Goal: Find specific page/section: Find specific page/section

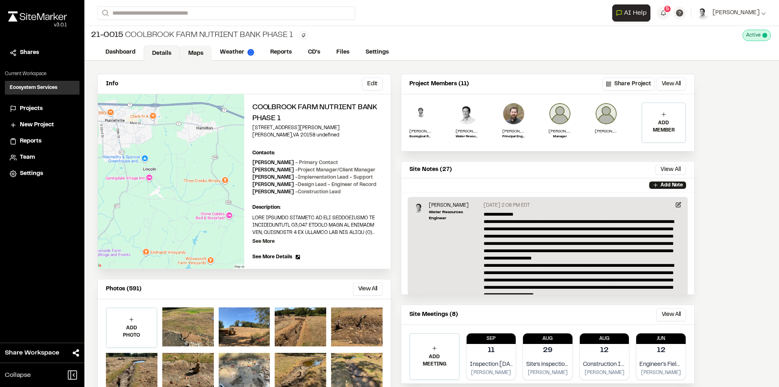
click at [191, 47] on link "Maps" at bounding box center [196, 52] width 32 height 15
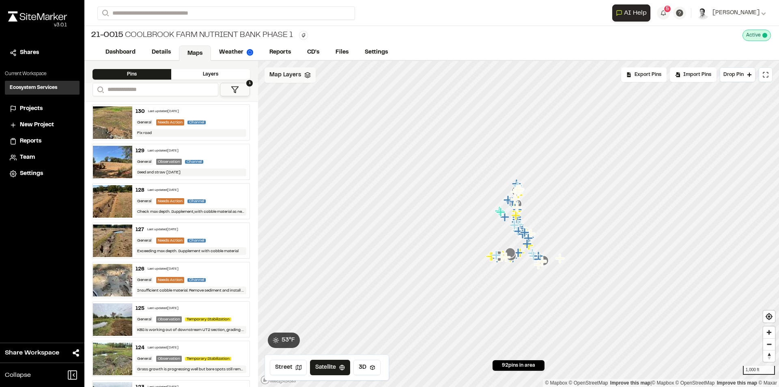
click at [278, 78] on span "Map Layers" at bounding box center [286, 75] width 32 height 9
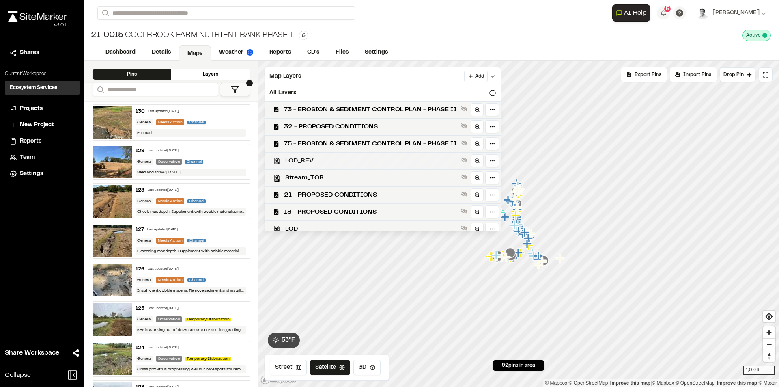
click at [314, 163] on span "LOD_REV" at bounding box center [371, 161] width 173 height 10
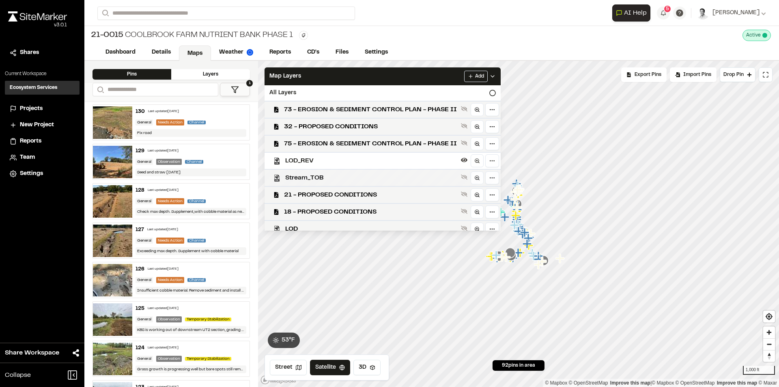
click at [299, 173] on span "Stream_TOB" at bounding box center [371, 178] width 173 height 10
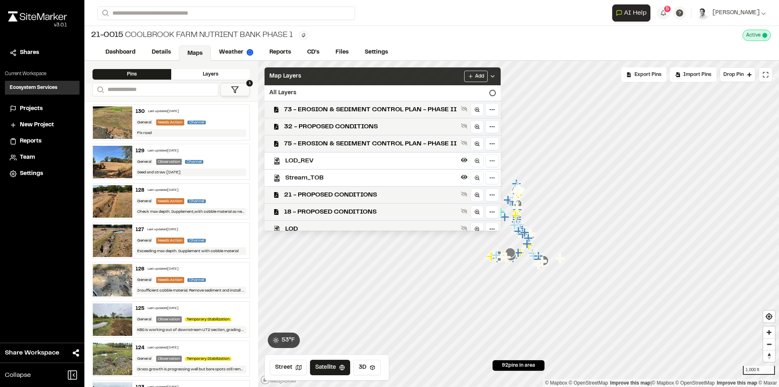
click at [310, 72] on div "Map Layers Add" at bounding box center [383, 76] width 236 height 18
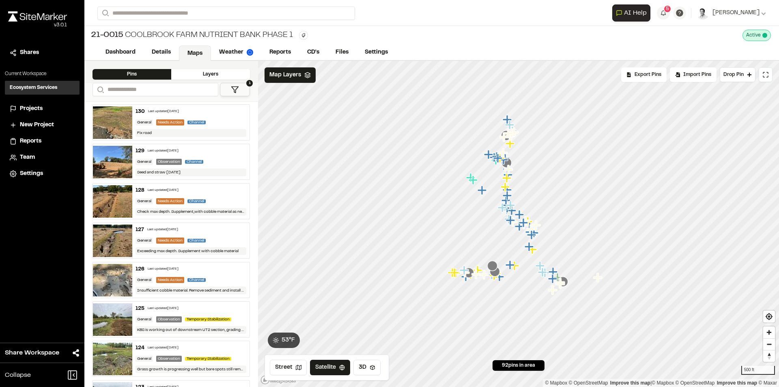
click at [237, 97] on div "**********" at bounding box center [171, 92] width 174 height 18
click at [236, 89] on icon at bounding box center [235, 90] width 8 height 8
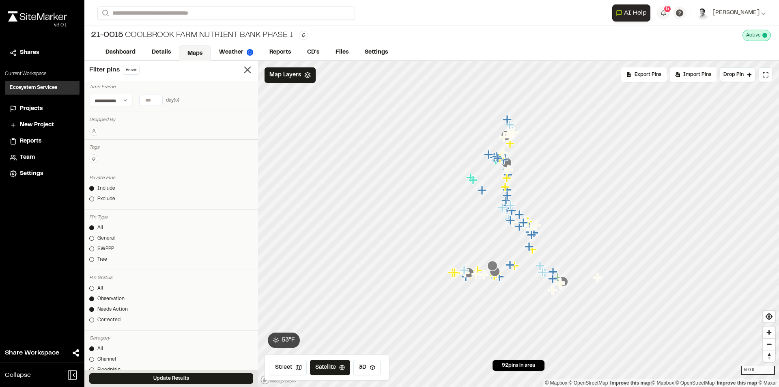
click at [156, 97] on input "*" at bounding box center [151, 100] width 23 height 11
type input "*"
click at [156, 97] on input "*" at bounding box center [151, 100] width 23 height 11
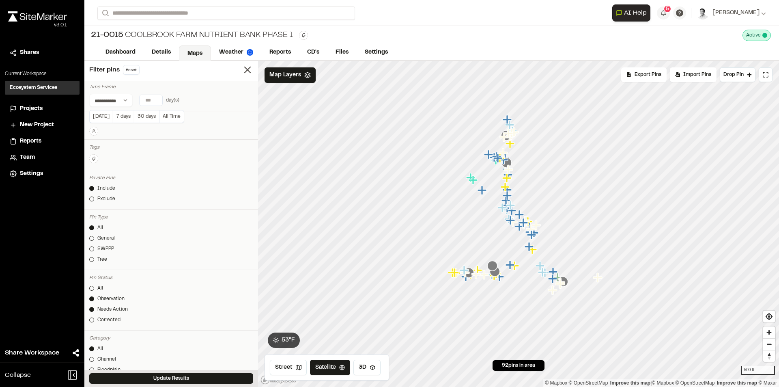
click at [231, 373] on div "Update Results" at bounding box center [171, 378] width 174 height 17
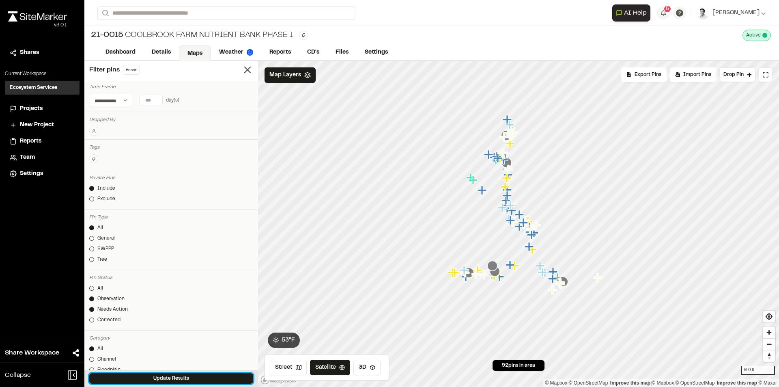
click at [229, 378] on button "Update Results" at bounding box center [171, 378] width 164 height 11
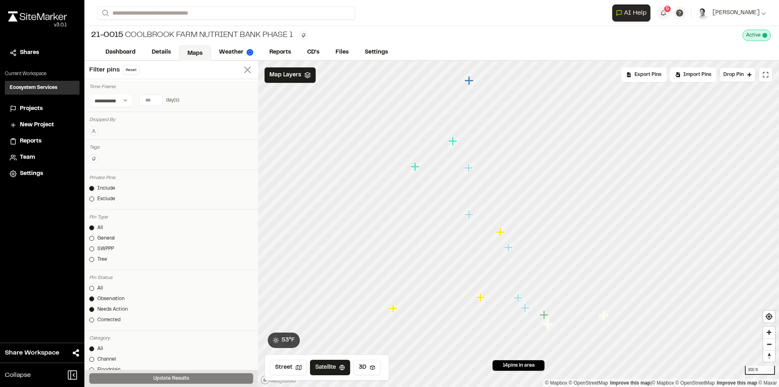
click at [242, 65] on icon at bounding box center [247, 69] width 11 height 11
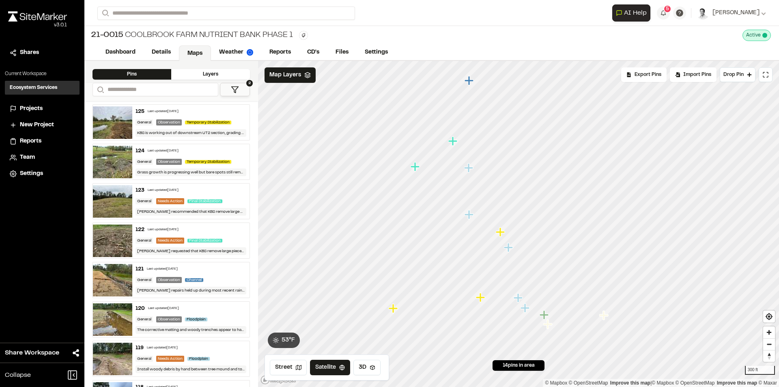
click at [197, 77] on div "Layers" at bounding box center [210, 74] width 79 height 11
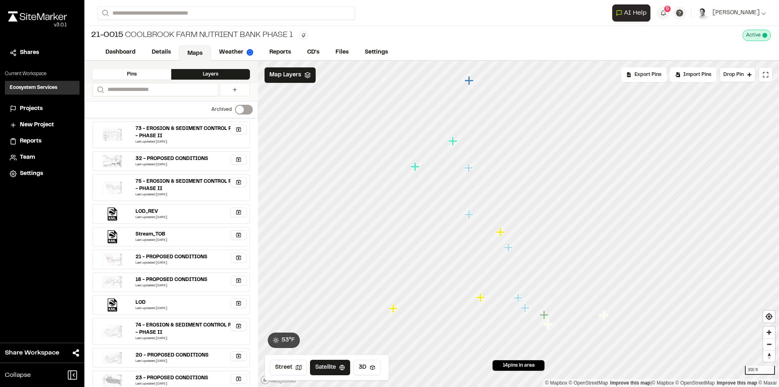
click at [136, 73] on div "Pins" at bounding box center [132, 74] width 79 height 11
